Goal: Task Accomplishment & Management: Complete application form

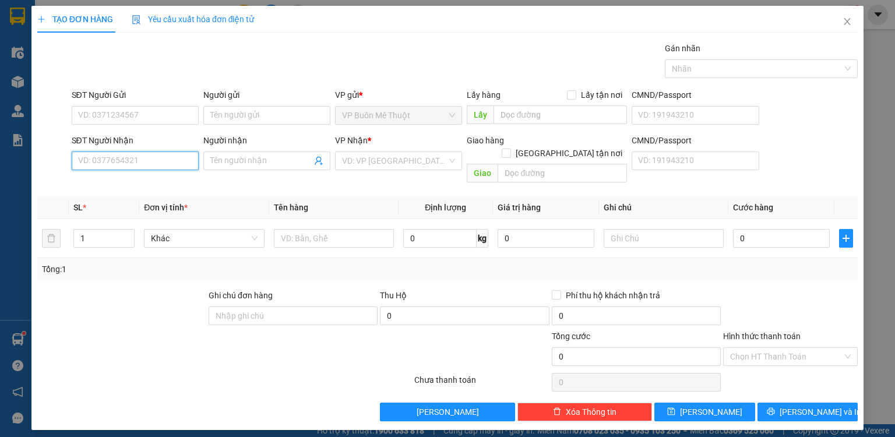
click at [170, 156] on input "SĐT Người Nhận" at bounding box center [135, 160] width 127 height 19
type input "0358362814"
click at [154, 177] on div "0358362814" at bounding box center [135, 183] width 113 height 13
type input "BAU BANG"
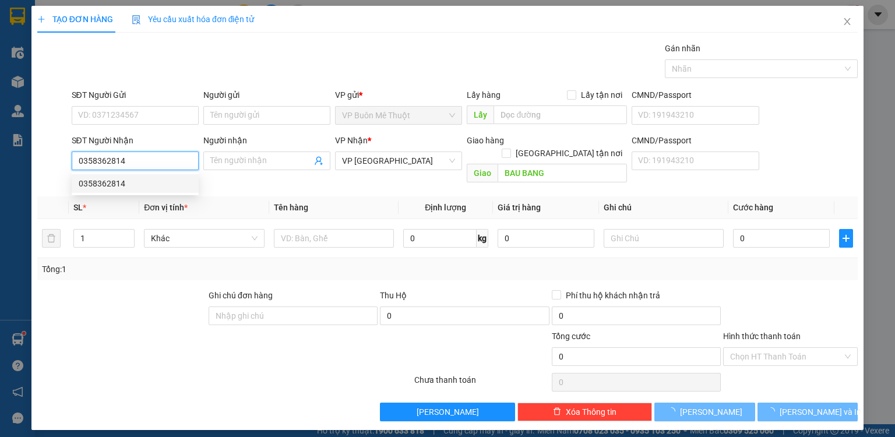
type input "120.000"
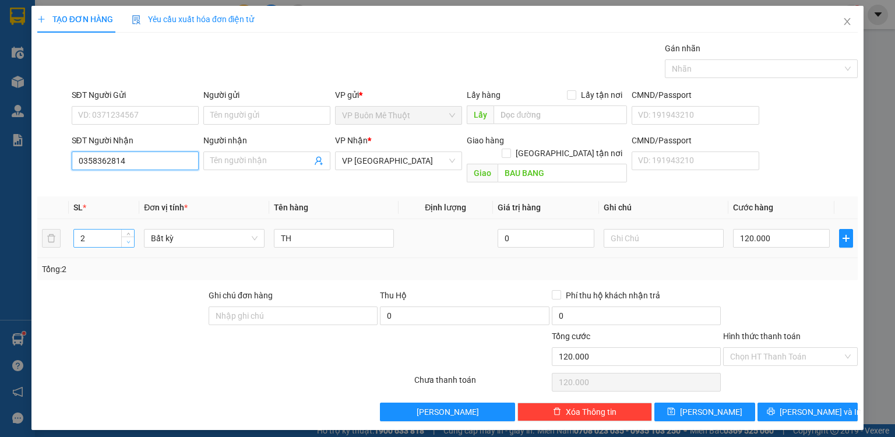
type input "0358362814"
click at [124, 237] on span "Decrease Value" at bounding box center [127, 242] width 13 height 10
type input "1"
click at [773, 229] on input "120.000" at bounding box center [781, 238] width 97 height 19
type input "01"
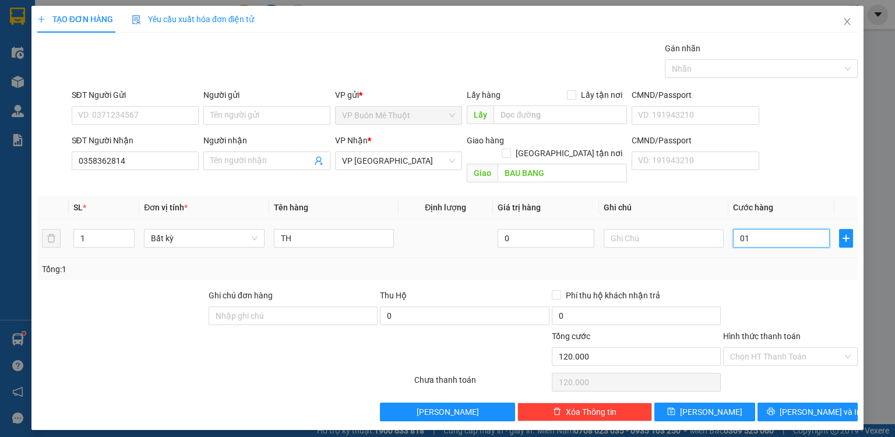
type input "10"
type input "010"
type input "100"
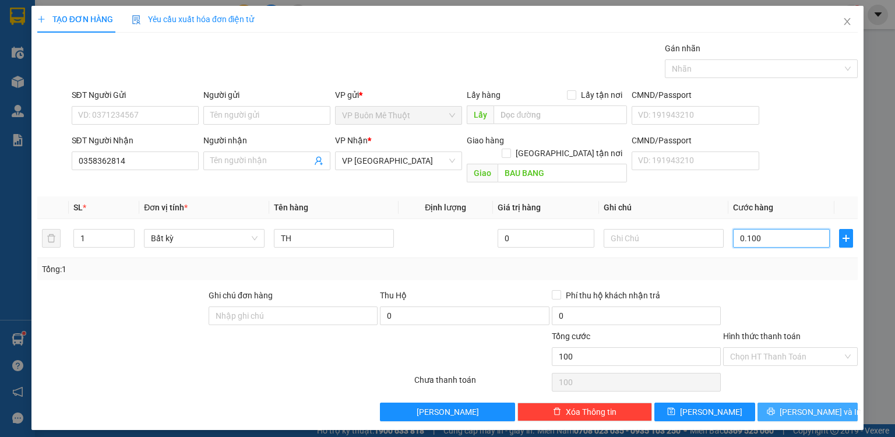
type input "0.100"
type input "100.000"
drag, startPoint x: 820, startPoint y: 399, endPoint x: 794, endPoint y: 379, distance: 33.0
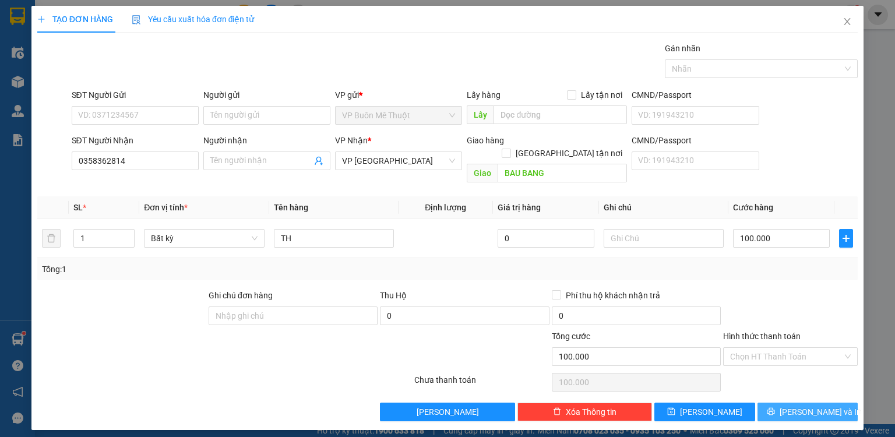
click at [822, 406] on span "[PERSON_NAME] và In" at bounding box center [821, 412] width 82 height 13
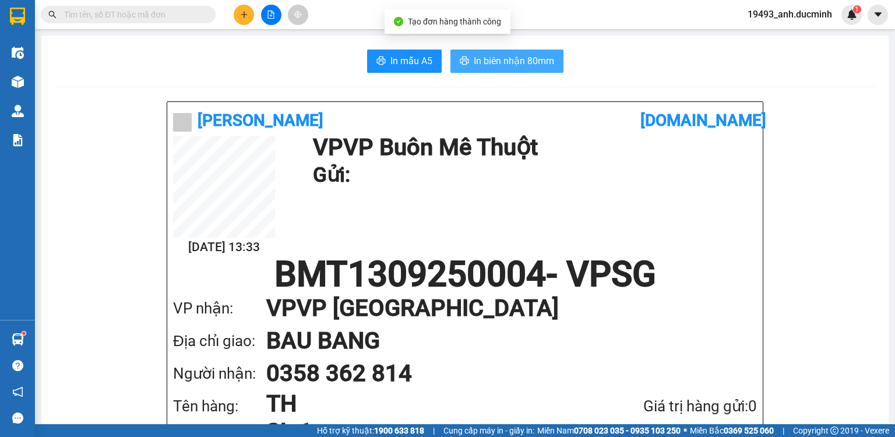
click at [494, 59] on span "In biên nhận 80mm" at bounding box center [514, 61] width 80 height 15
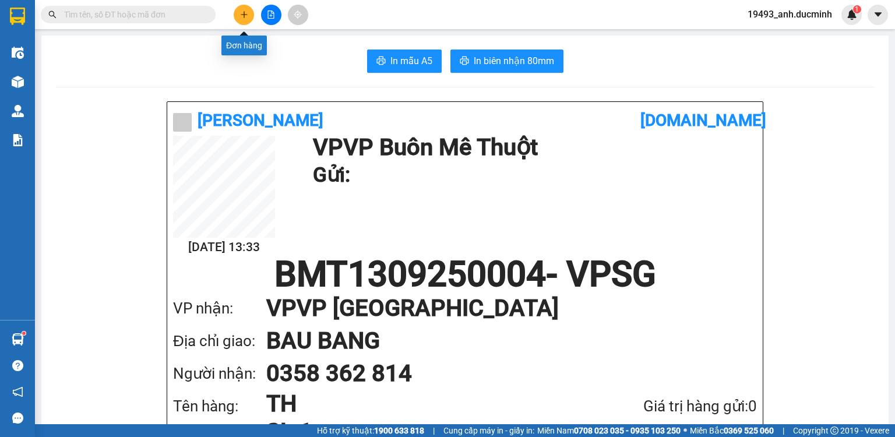
click at [237, 17] on button at bounding box center [244, 15] width 20 height 20
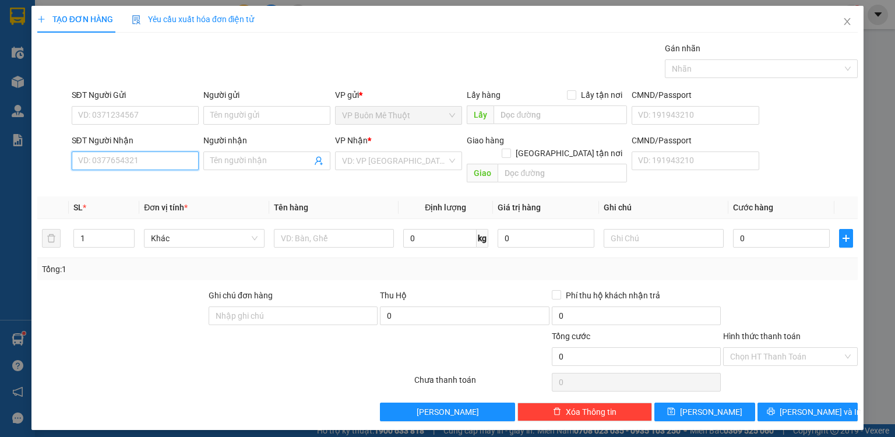
click at [166, 160] on input "SĐT Người Nhận" at bounding box center [135, 160] width 127 height 19
type input "0901391279"
click at [147, 184] on div "0901391279 - vd2" at bounding box center [135, 183] width 113 height 13
type input "vd2"
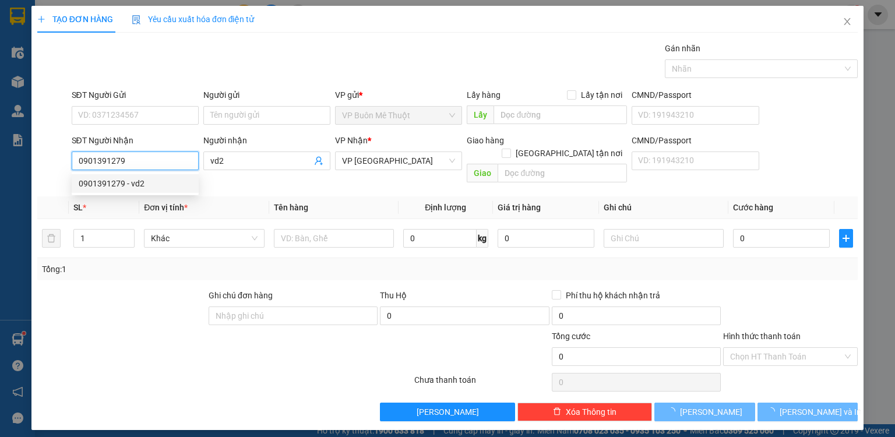
type input "50.000"
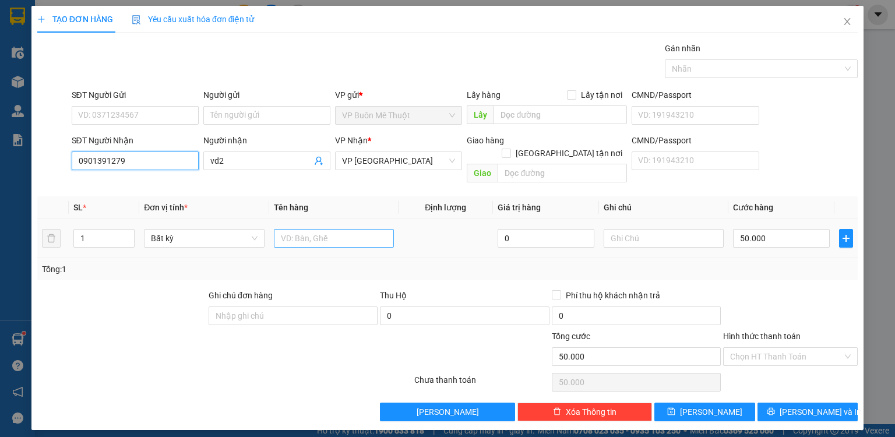
type input "0901391279"
click at [329, 229] on input "text" at bounding box center [334, 238] width 120 height 19
type input "xm"
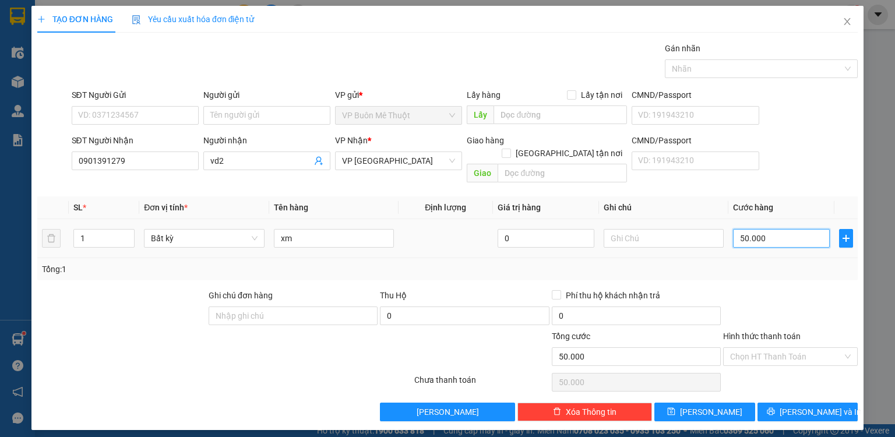
click at [800, 229] on input "50.000" at bounding box center [781, 238] width 97 height 19
type input "3"
type input "30"
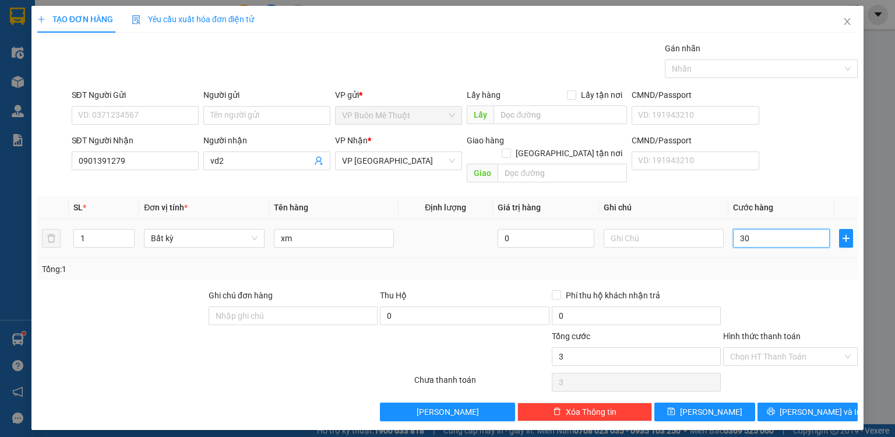
type input "30"
type input "300"
type input "300.000"
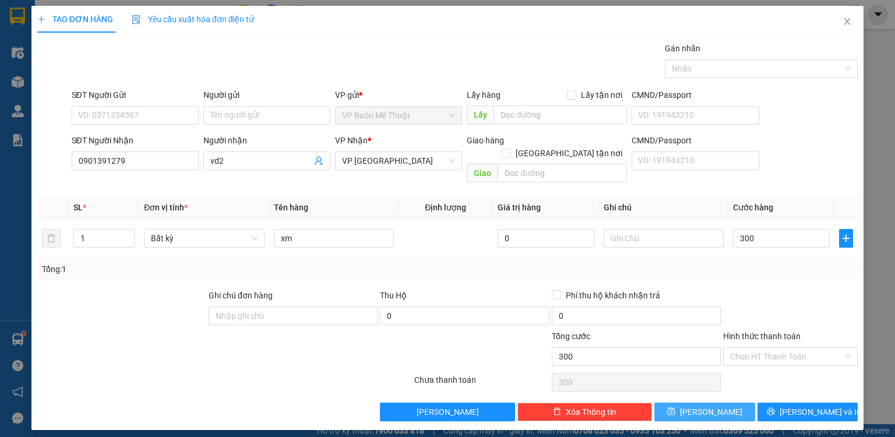
type input "300.000"
drag, startPoint x: 703, startPoint y: 406, endPoint x: 338, endPoint y: 184, distance: 426.7
click at [703, 404] on button "[PERSON_NAME]" at bounding box center [704, 412] width 101 height 19
type input "0"
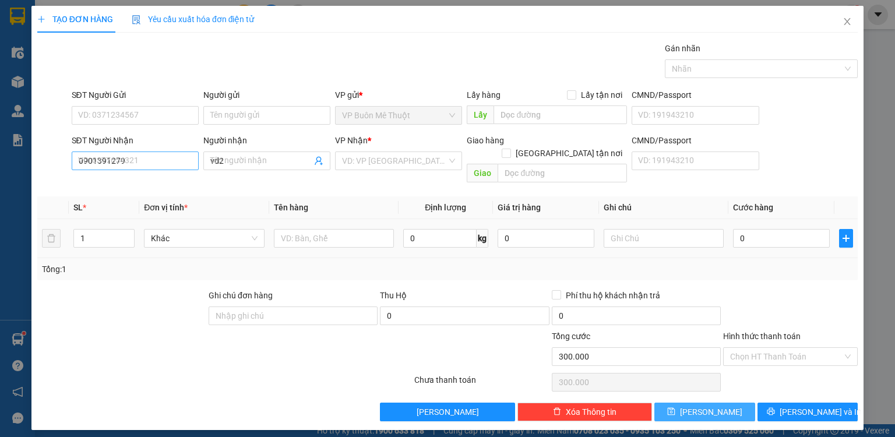
type input "0"
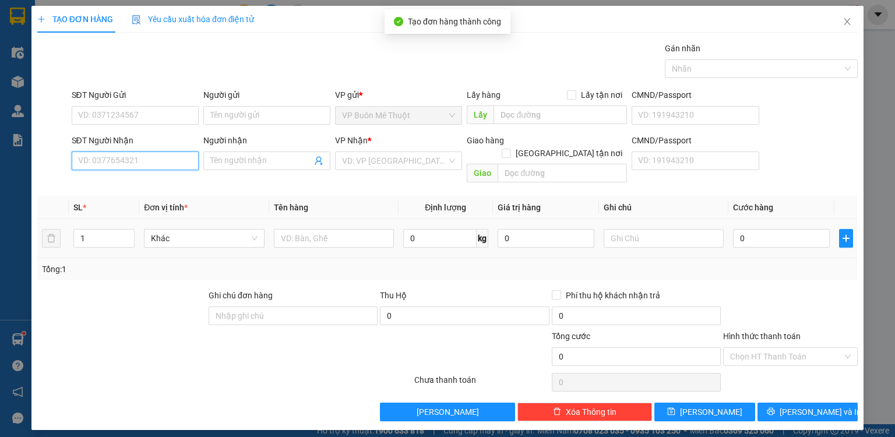
click at [150, 162] on input "SĐT Người Nhận" at bounding box center [135, 160] width 127 height 19
type input "0778579137"
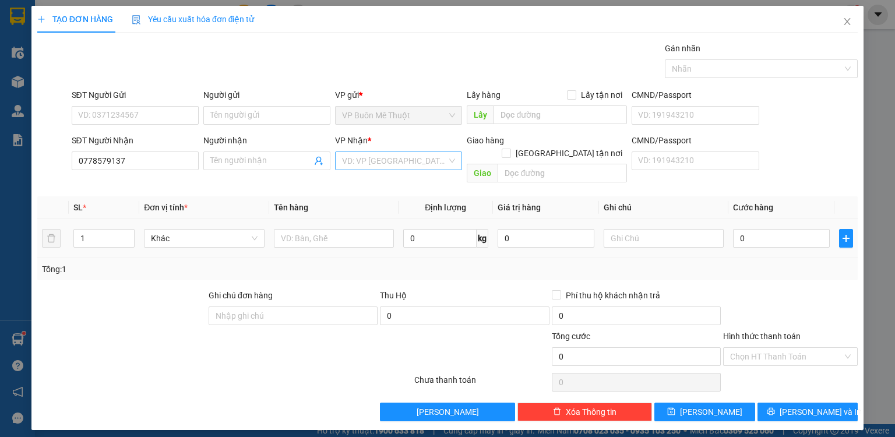
drag, startPoint x: 361, startPoint y: 158, endPoint x: 367, endPoint y: 163, distance: 7.9
click at [364, 161] on input "search" at bounding box center [394, 160] width 105 height 17
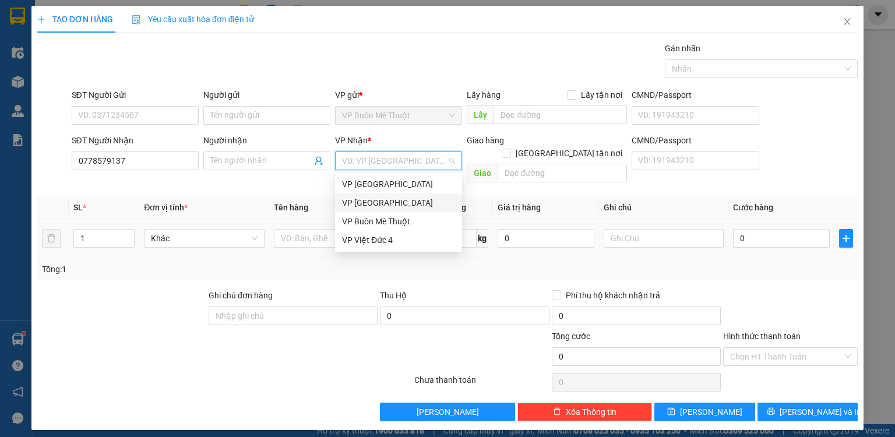
drag, startPoint x: 374, startPoint y: 201, endPoint x: 294, endPoint y: 186, distance: 80.6
click at [373, 201] on div "VP [GEOGRAPHIC_DATA]" at bounding box center [398, 202] width 113 height 13
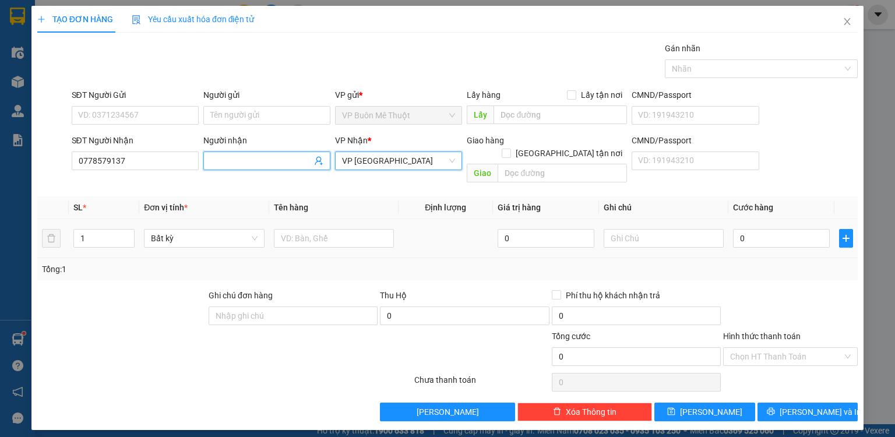
click at [262, 157] on input "Người nhận" at bounding box center [260, 160] width 101 height 13
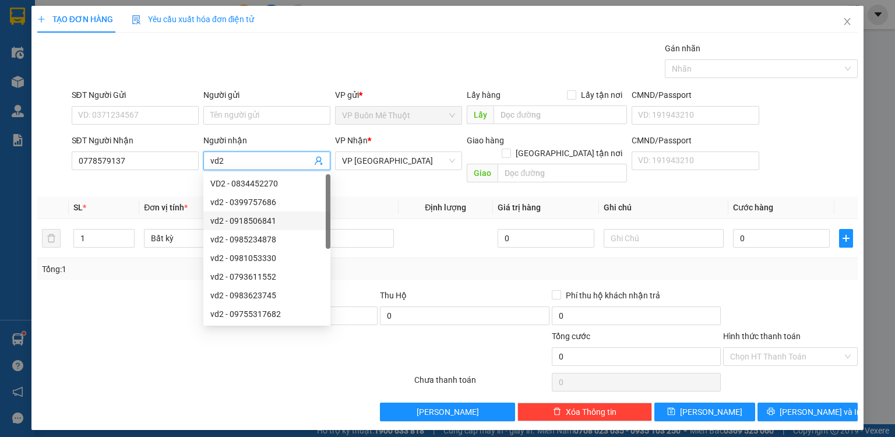
type input "vd2"
click at [371, 196] on th "Tên hàng" at bounding box center [333, 207] width 129 height 23
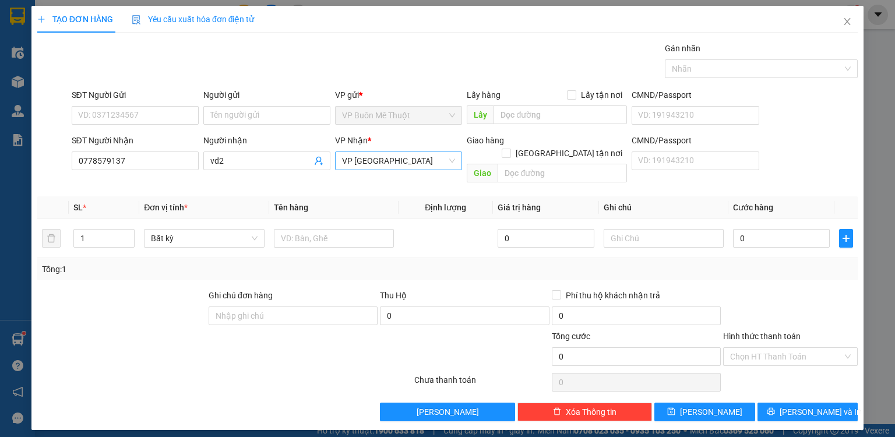
click at [383, 156] on span "VP [GEOGRAPHIC_DATA]" at bounding box center [398, 160] width 113 height 17
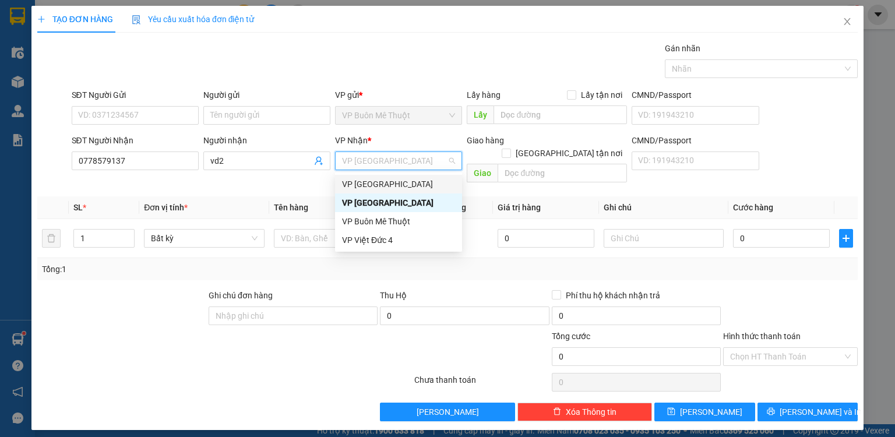
click at [380, 178] on div "VP [GEOGRAPHIC_DATA]" at bounding box center [398, 184] width 113 height 13
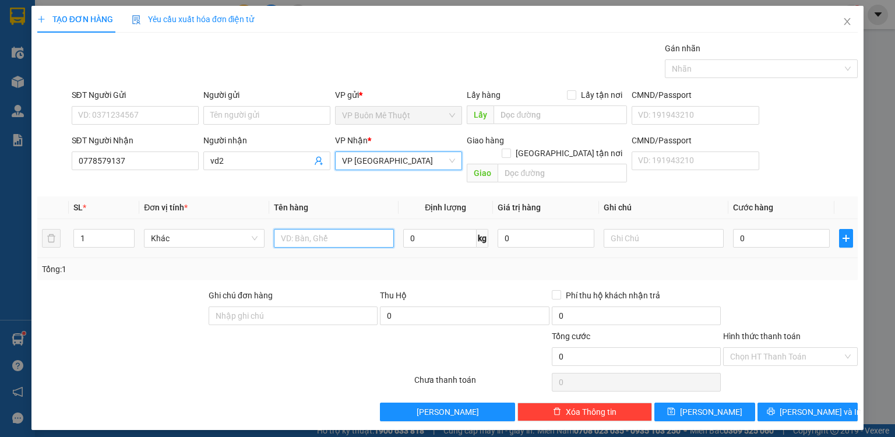
drag, startPoint x: 337, startPoint y: 229, endPoint x: 329, endPoint y: 240, distance: 14.1
click at [338, 229] on input "text" at bounding box center [334, 238] width 120 height 19
type input "th"
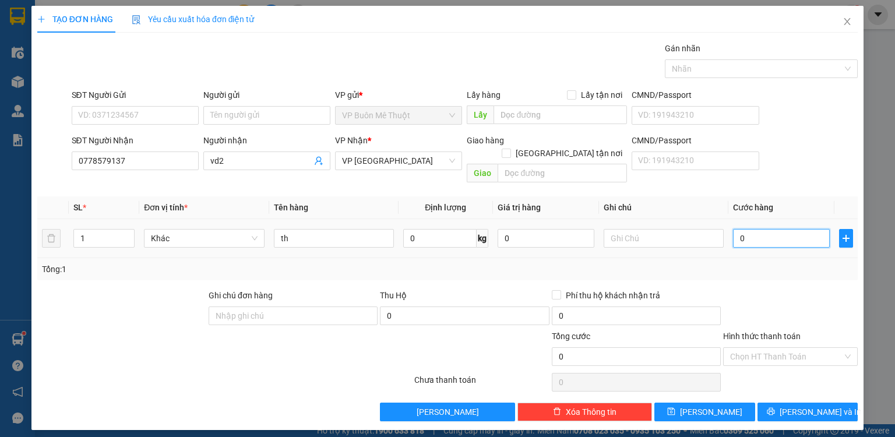
click at [750, 232] on input "0" at bounding box center [781, 238] width 97 height 19
type input "1"
type input "11"
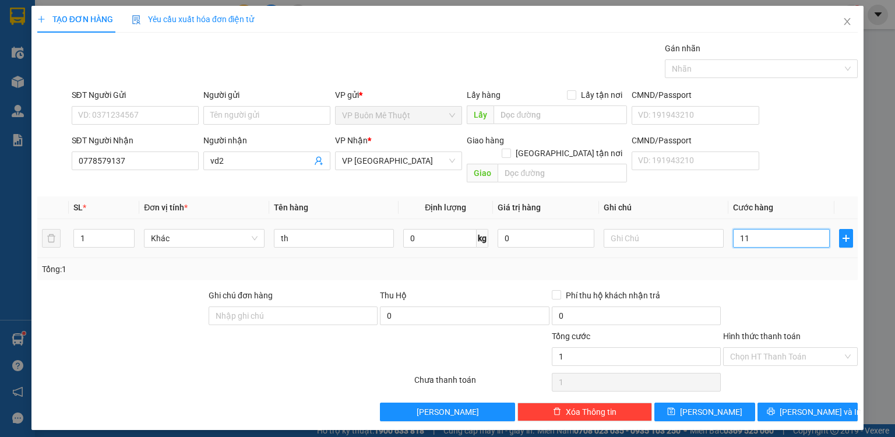
type input "11"
type input "110"
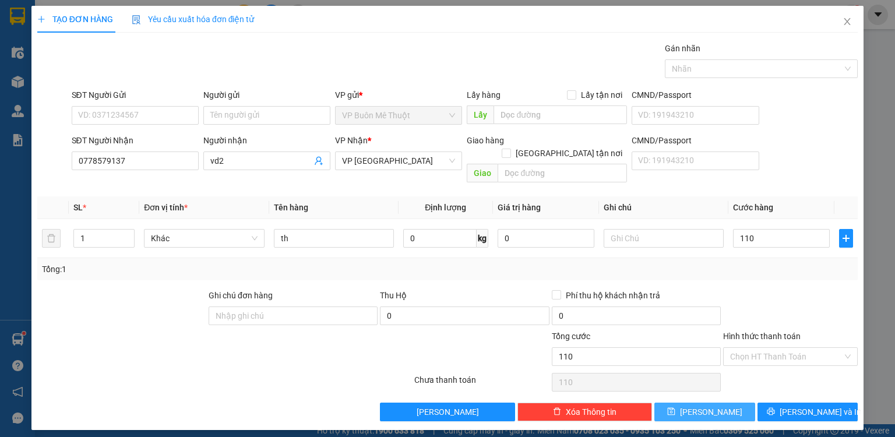
type input "110.000"
drag, startPoint x: 706, startPoint y: 404, endPoint x: 716, endPoint y: 394, distance: 14.0
click at [708, 403] on button "[PERSON_NAME]" at bounding box center [704, 412] width 101 height 19
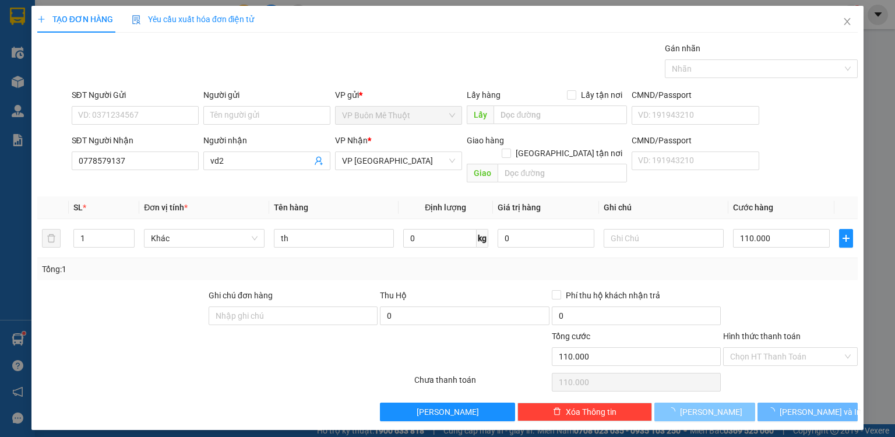
type input "0"
